Goal: Information Seeking & Learning: Understand process/instructions

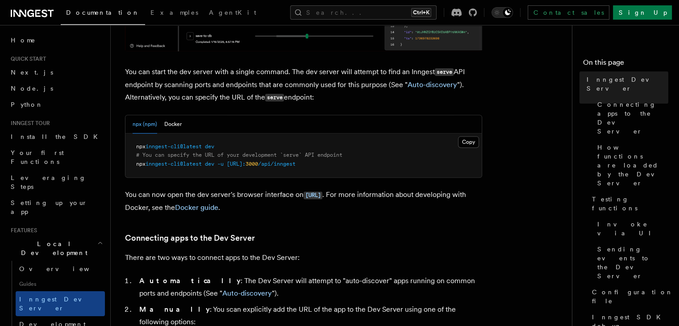
scroll to position [339, 0]
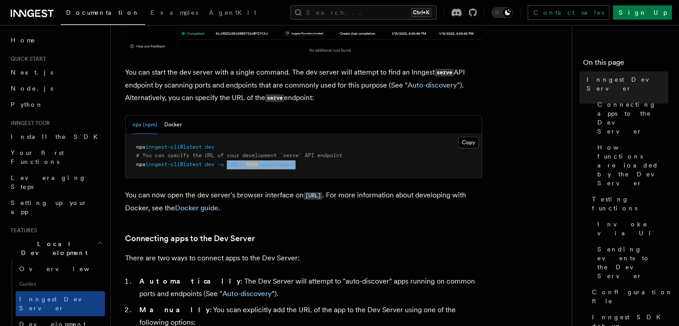
drag, startPoint x: 231, startPoint y: 166, endPoint x: 346, endPoint y: 167, distance: 115.1
click at [346, 167] on pre "npx inngest-cli@latest dev # You can specify the URL of your development `serve…" at bounding box center [303, 156] width 356 height 44
copy span "http://localhost: 3000 /api/inngest"
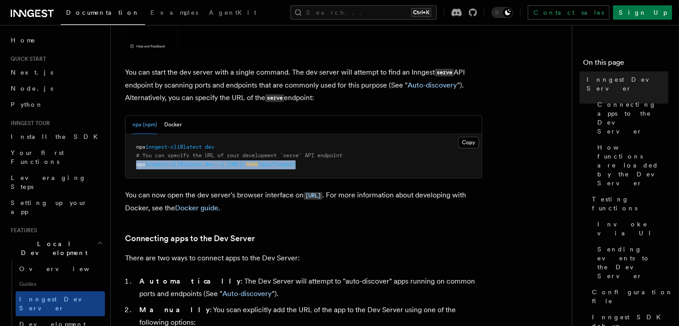
drag, startPoint x: 136, startPoint y: 162, endPoint x: 351, endPoint y: 171, distance: 214.9
click at [351, 171] on pre "npx inngest-cli@latest dev # You can specify the URL of your development `serve…" at bounding box center [303, 156] width 356 height 44
copy span "npx inngest-cli@latest dev -u http://localhost: 3000 /api/inngest"
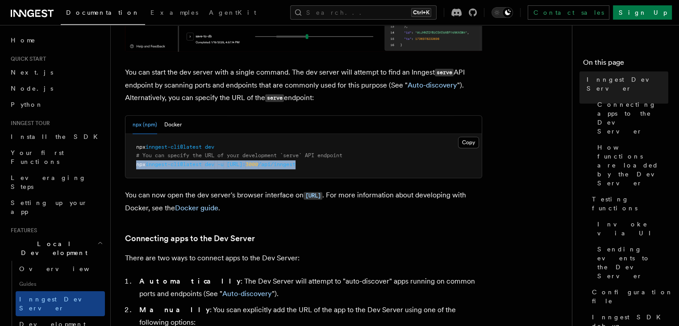
click at [351, 171] on pre "npx inngest-cli@latest dev # You can specify the URL of your development `serve…" at bounding box center [303, 156] width 356 height 44
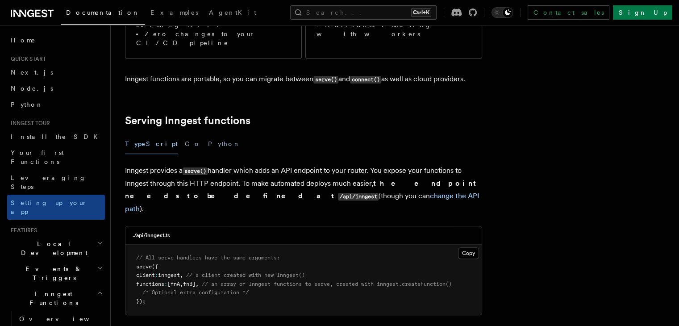
scroll to position [246, 0]
